Goal: Information Seeking & Learning: Learn about a topic

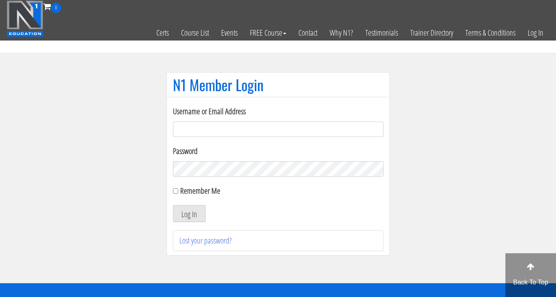
type input "[EMAIL_ADDRESS][DOMAIN_NAME]"
click at [189, 213] on button "Log In" at bounding box center [189, 213] width 33 height 17
click at [189, 218] on button "Log In" at bounding box center [189, 213] width 33 height 17
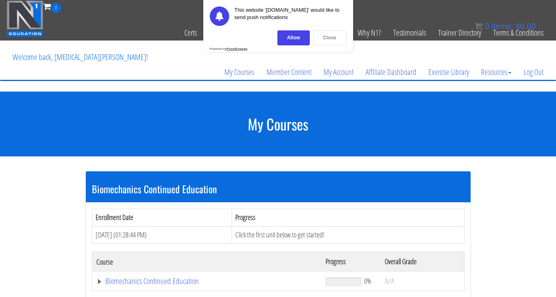
click at [336, 37] on div "Close" at bounding box center [330, 37] width 34 height 15
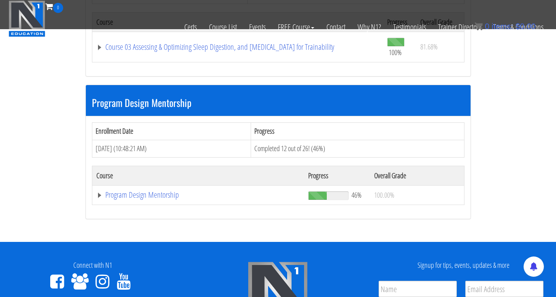
scroll to position [787, 0]
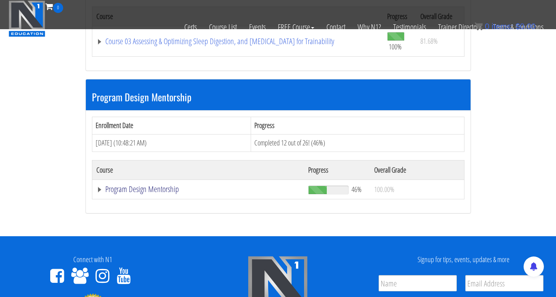
click at [160, 185] on link "Program Design Mentorship" at bounding box center [198, 189] width 204 height 8
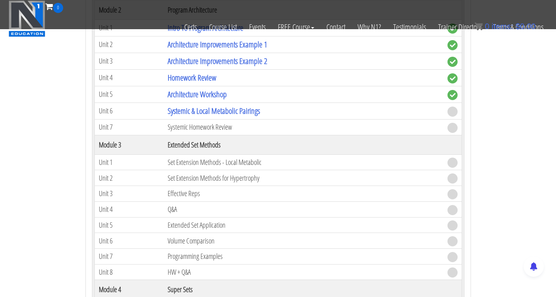
scroll to position [1123, 0]
click at [221, 105] on link "Systemic & Local Metabolic Pairings" at bounding box center [214, 110] width 92 height 11
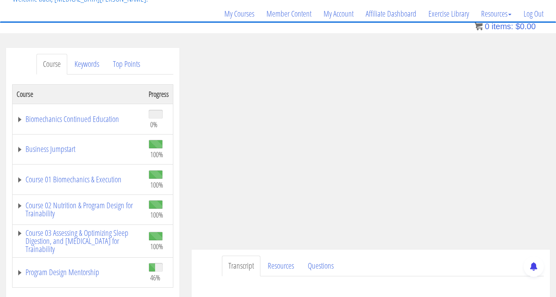
scroll to position [54, 0]
